Goal: Information Seeking & Learning: Learn about a topic

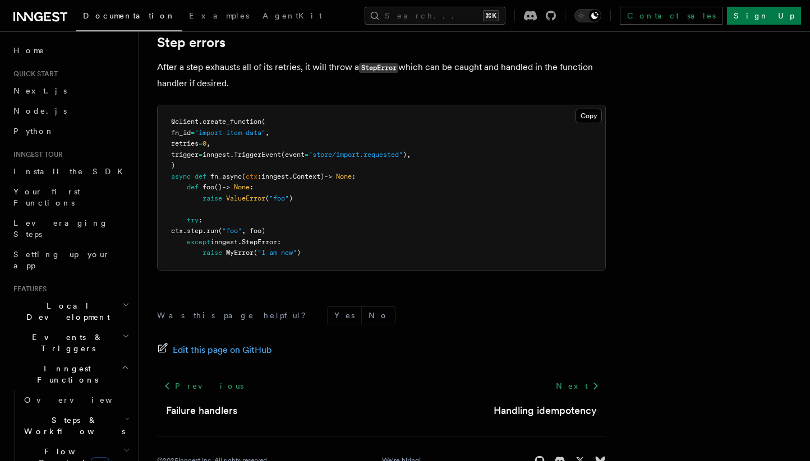
scroll to position [1302, 0]
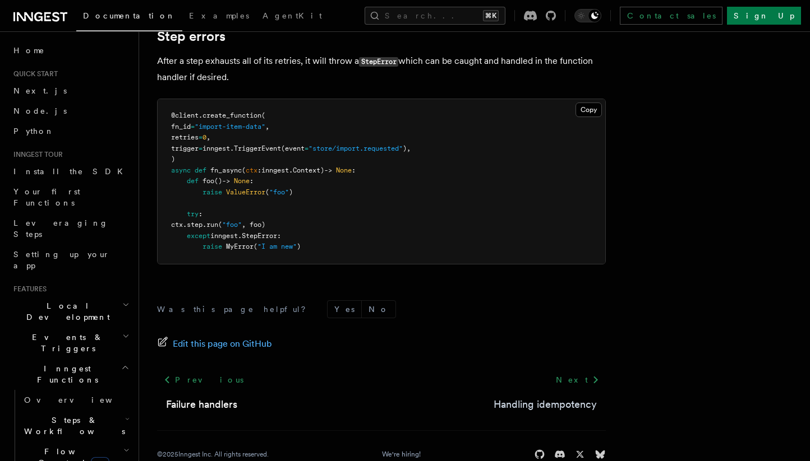
click at [533, 397] on link "Handling idempotency" at bounding box center [544, 405] width 103 height 16
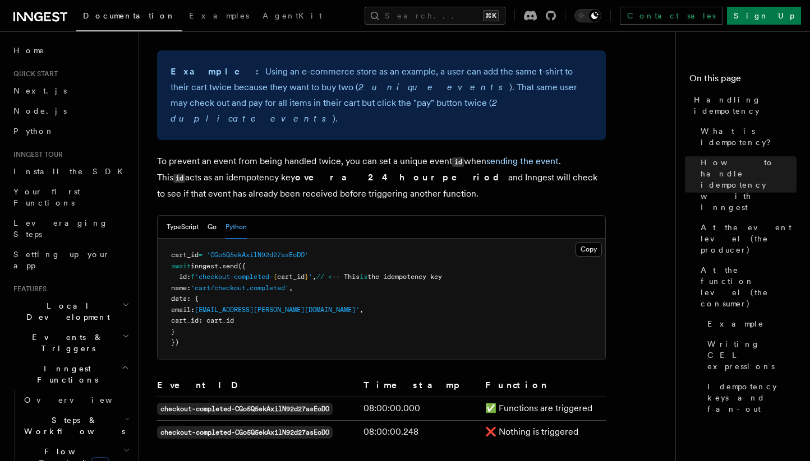
scroll to position [515, 0]
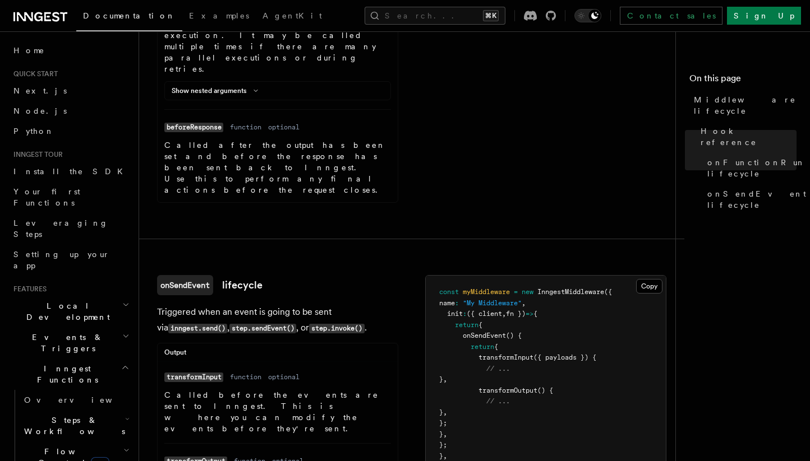
scroll to position [1316, 0]
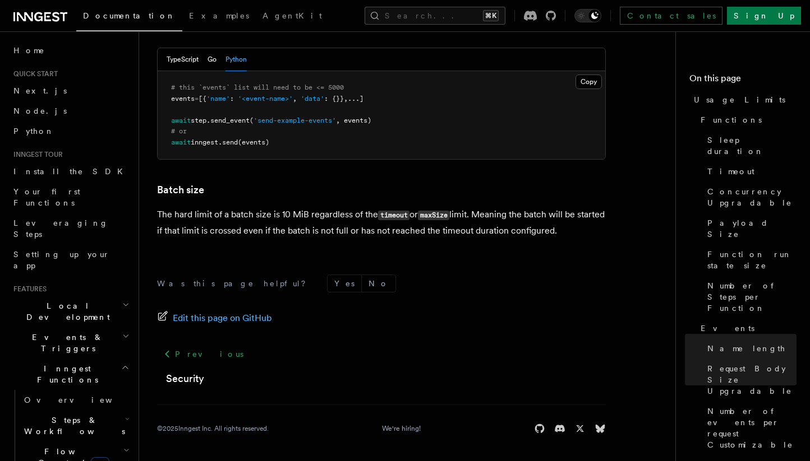
click at [61, 22] on icon at bounding box center [40, 16] width 54 height 13
